Goal: Transaction & Acquisition: Subscribe to service/newsletter

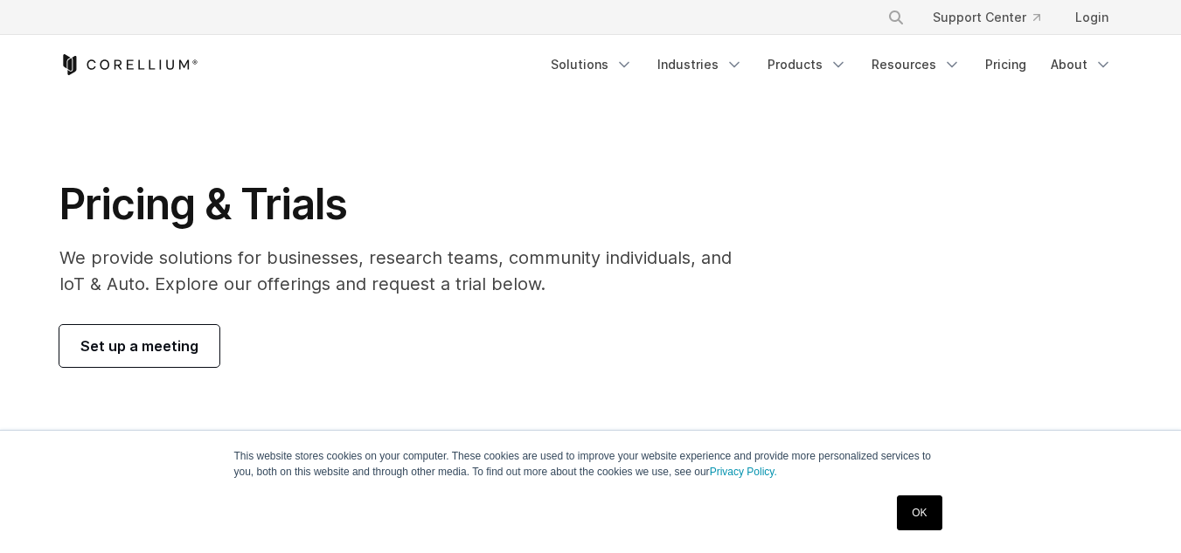
click at [122, 375] on section "Pricing & Trials We provide solutions for businesses, research teams, community…" at bounding box center [590, 272] width 1181 height 357
click at [149, 357] on link "Set up a meeting" at bounding box center [139, 346] width 160 height 42
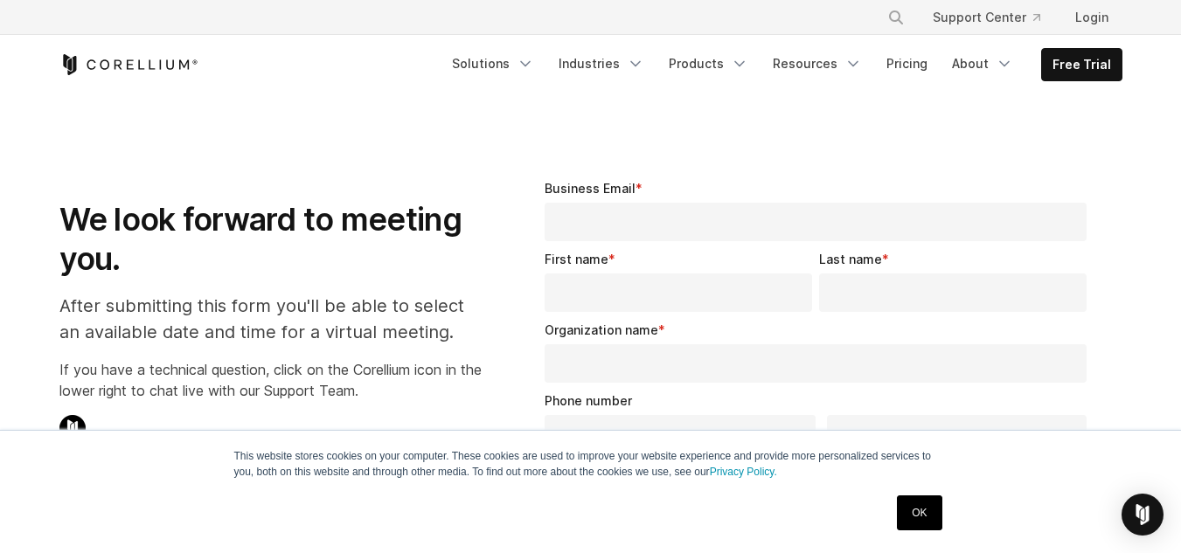
select select "**"
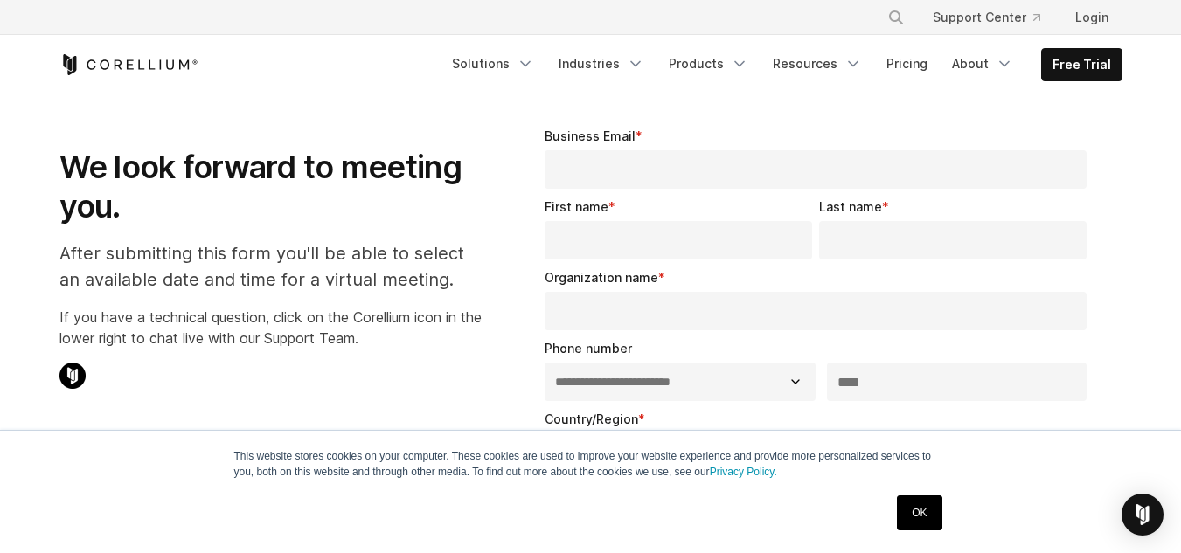
scroll to position [175, 0]
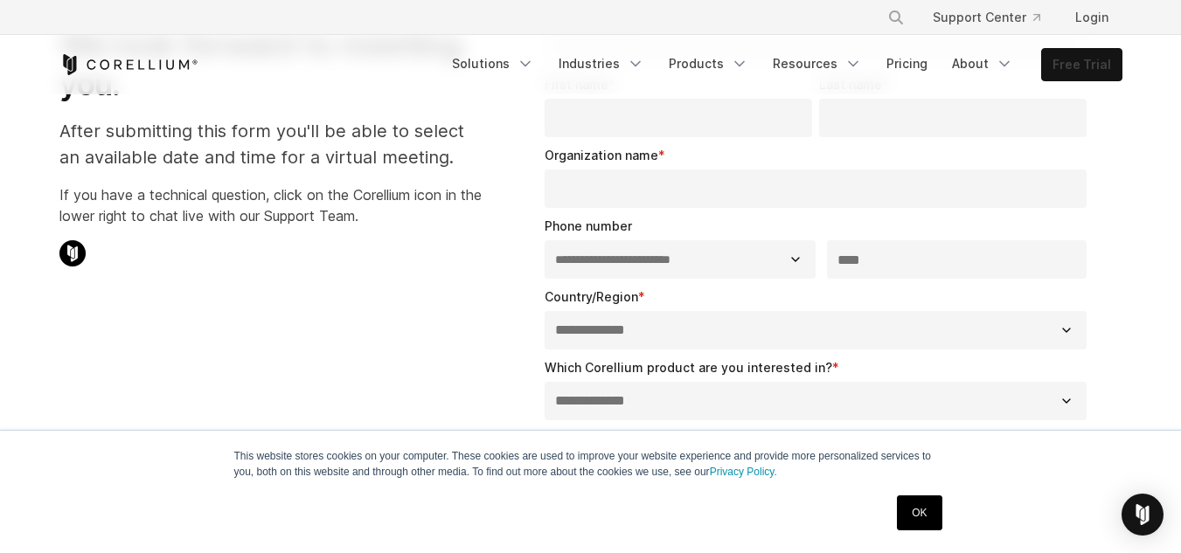
click at [1073, 64] on link "Free Trial" at bounding box center [1082, 64] width 80 height 31
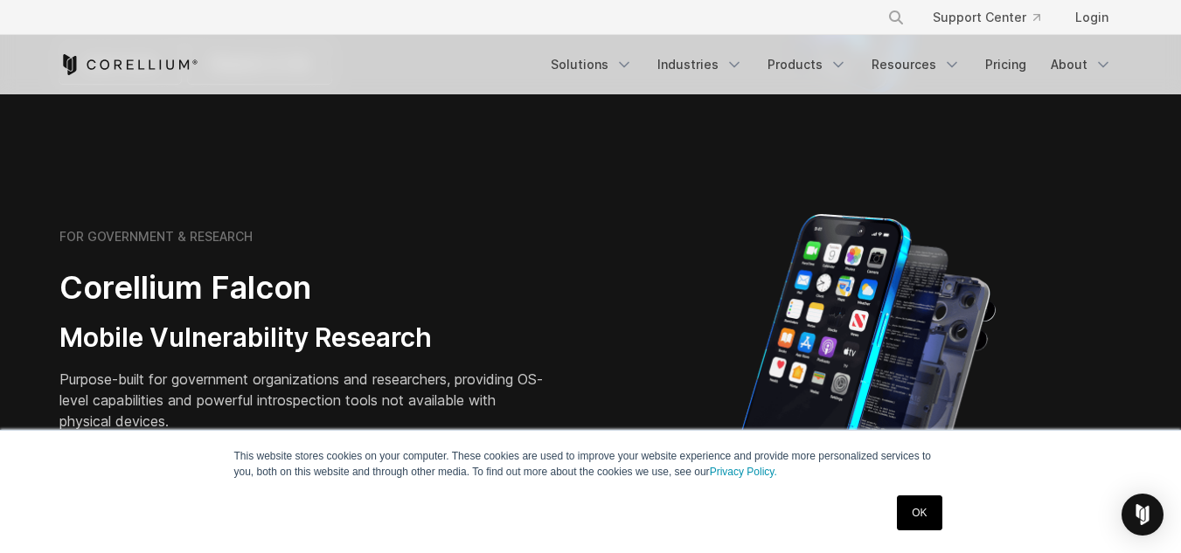
scroll to position [699, 0]
